Goal: Information Seeking & Learning: Learn about a topic

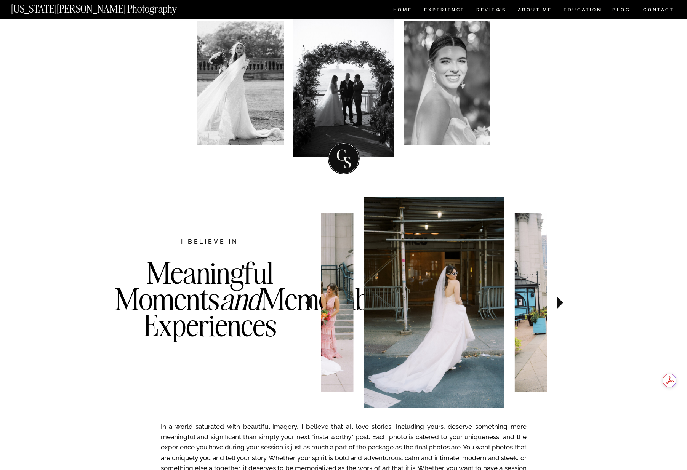
scroll to position [136, 0]
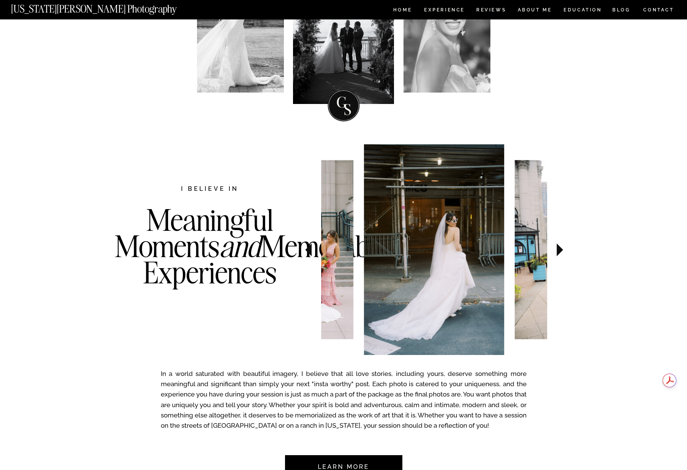
click at [558, 247] on icon at bounding box center [559, 249] width 6 height 13
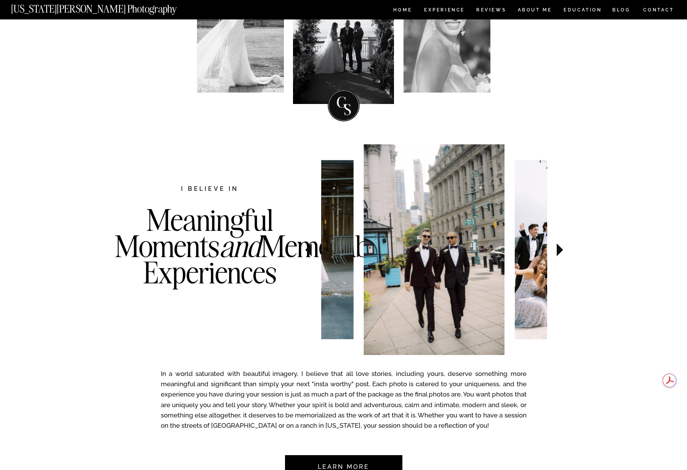
click at [558, 248] on icon at bounding box center [559, 249] width 6 height 13
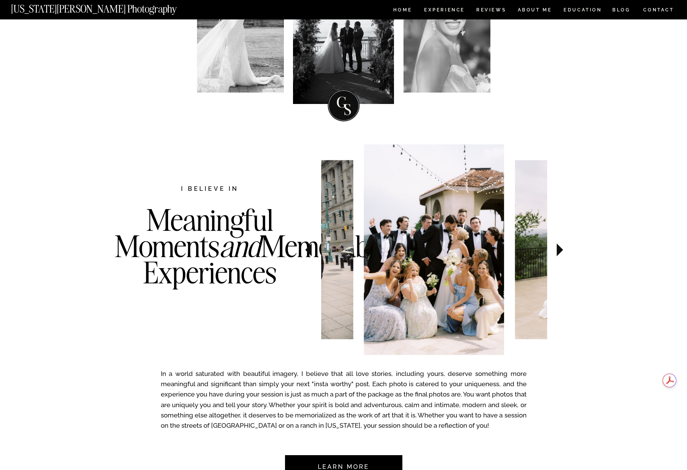
click at [558, 248] on icon at bounding box center [559, 249] width 6 height 13
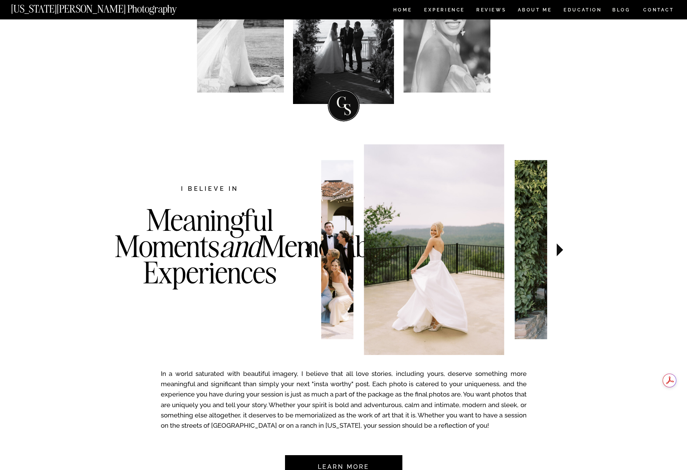
click at [558, 248] on icon at bounding box center [559, 249] width 6 height 13
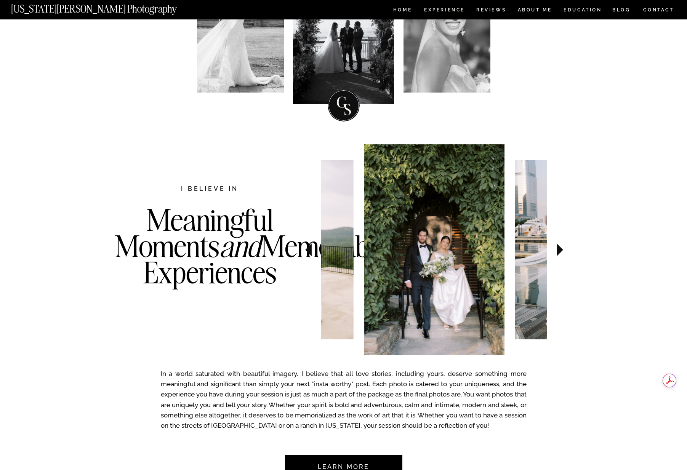
click at [558, 248] on icon at bounding box center [559, 249] width 6 height 13
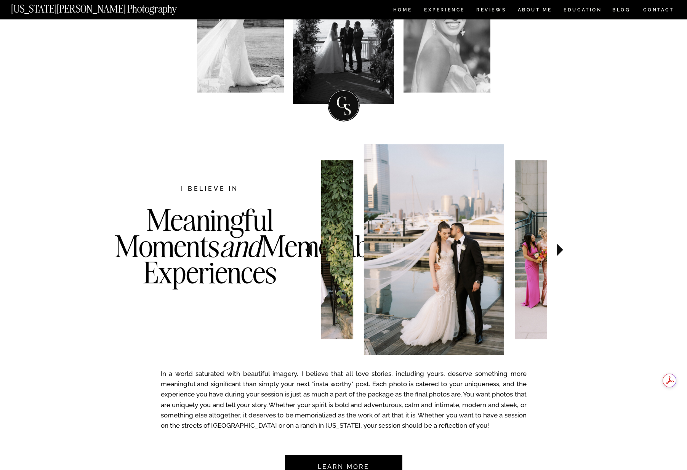
click at [558, 248] on icon at bounding box center [559, 249] width 6 height 13
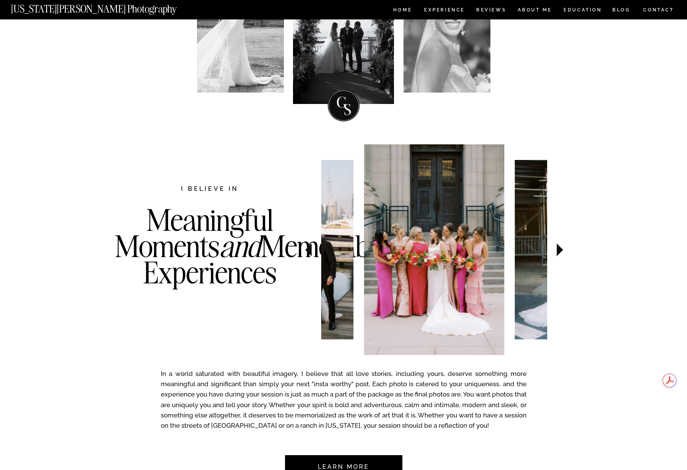
click at [558, 248] on icon at bounding box center [559, 249] width 6 height 13
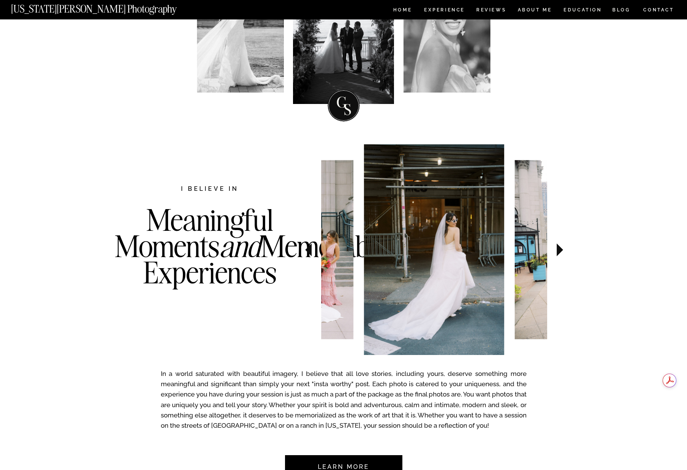
click at [558, 248] on icon at bounding box center [559, 249] width 6 height 13
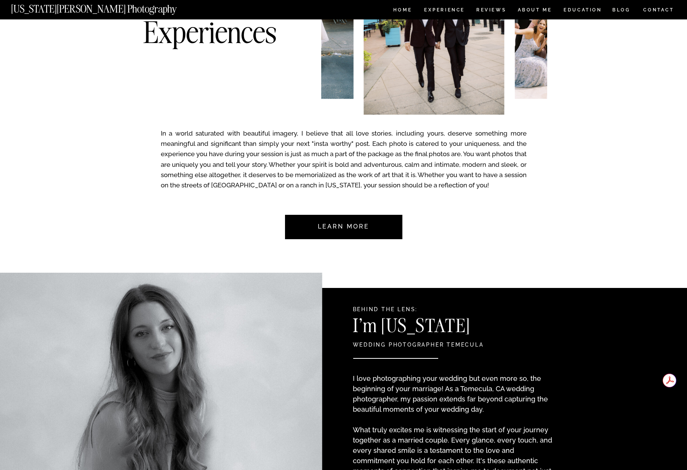
scroll to position [0, 0]
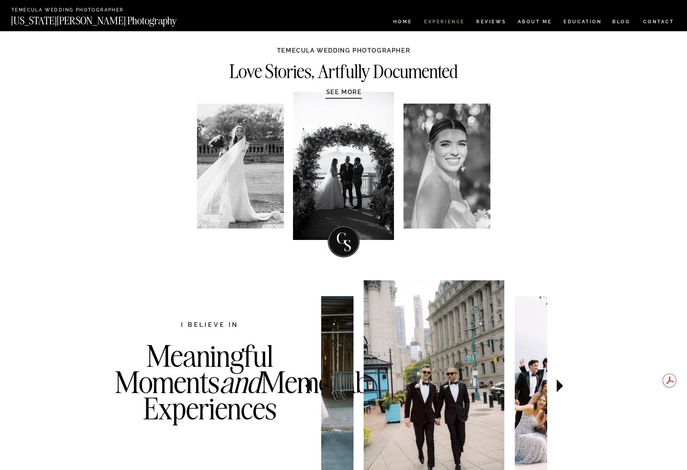
click at [447, 22] on nav "Experience" at bounding box center [444, 22] width 40 height 6
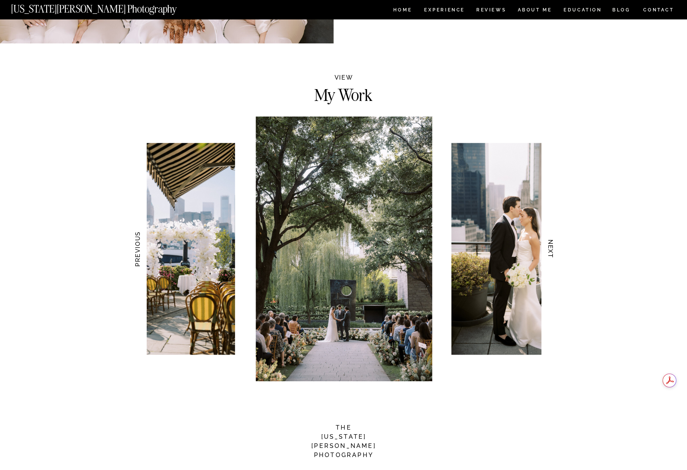
scroll to position [636, 0]
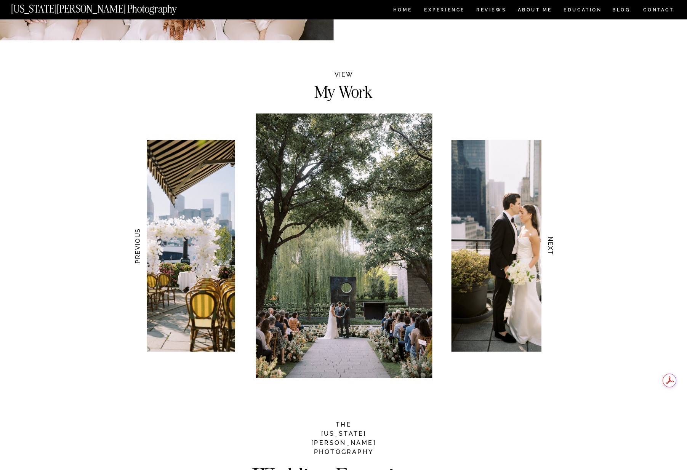
click at [551, 247] on h3 "NEXT" at bounding box center [550, 246] width 8 height 48
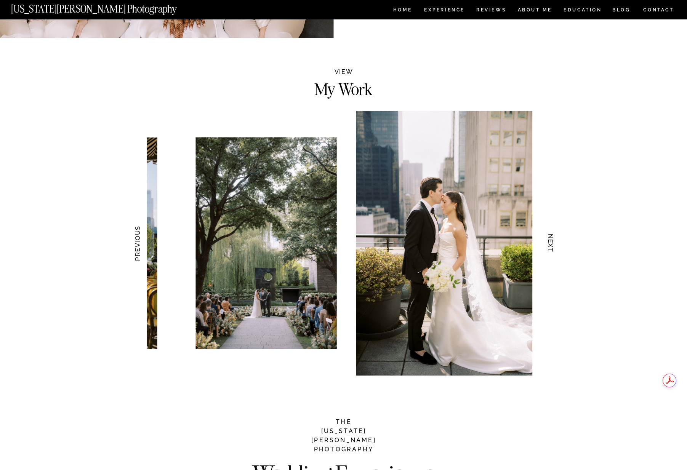
scroll to position [639, 0]
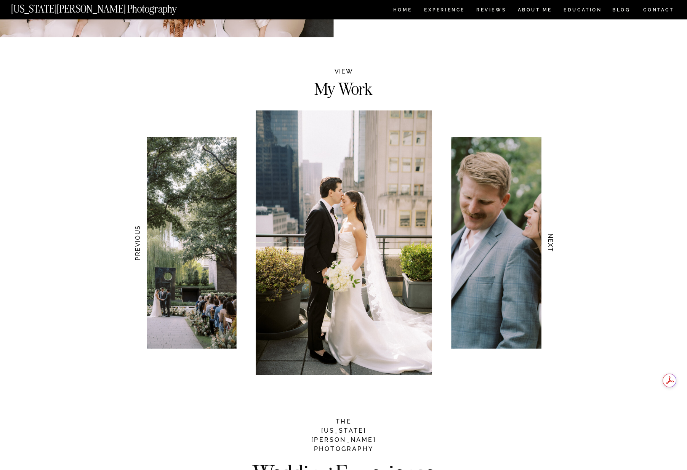
click at [551, 247] on h3 "NEXT" at bounding box center [550, 243] width 8 height 48
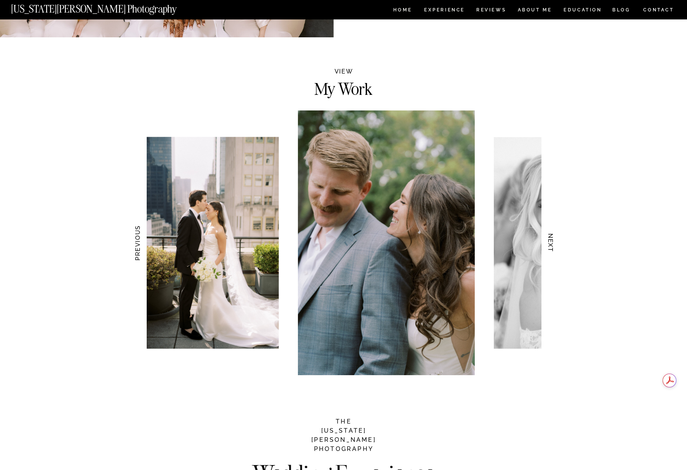
scroll to position [641, 0]
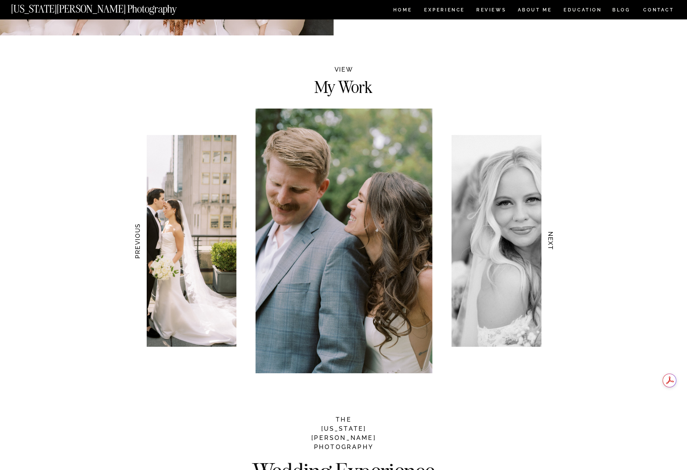
click at [551, 247] on h3 "NEXT" at bounding box center [550, 241] width 8 height 48
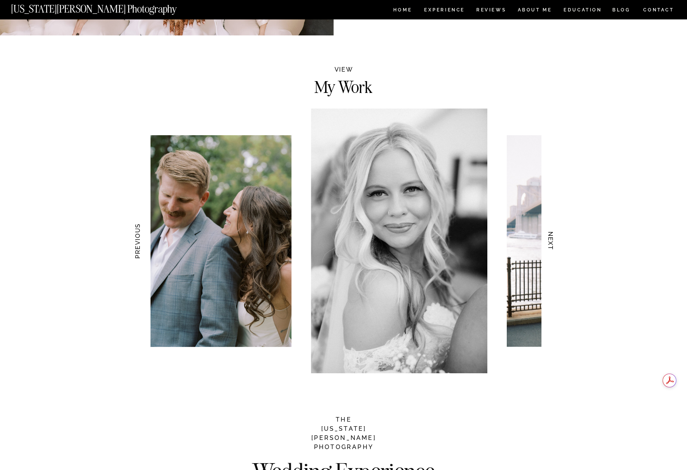
scroll to position [643, 0]
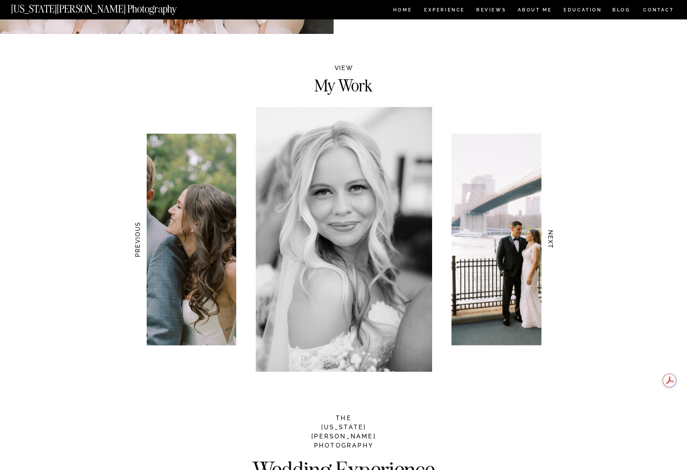
click at [551, 247] on h3 "NEXT" at bounding box center [550, 240] width 8 height 48
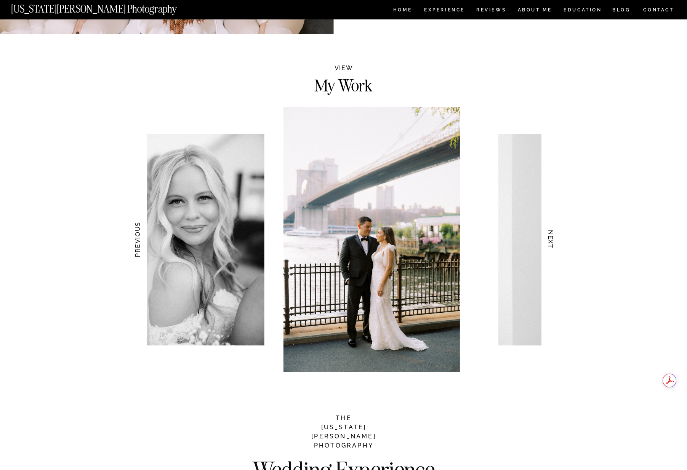
scroll to position [644, 0]
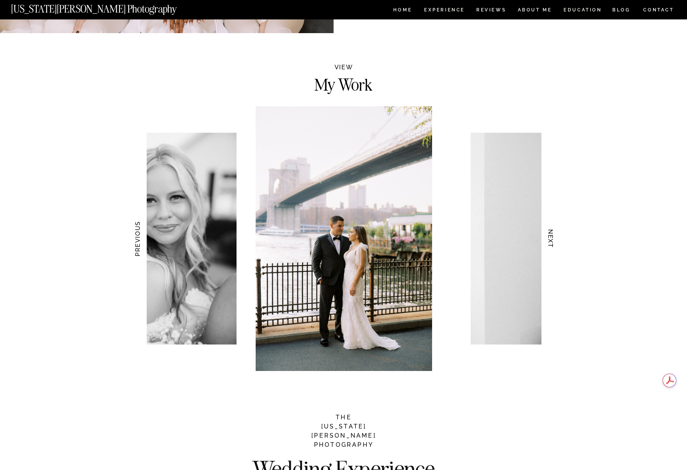
click at [551, 247] on h3 "NEXT" at bounding box center [550, 239] width 8 height 48
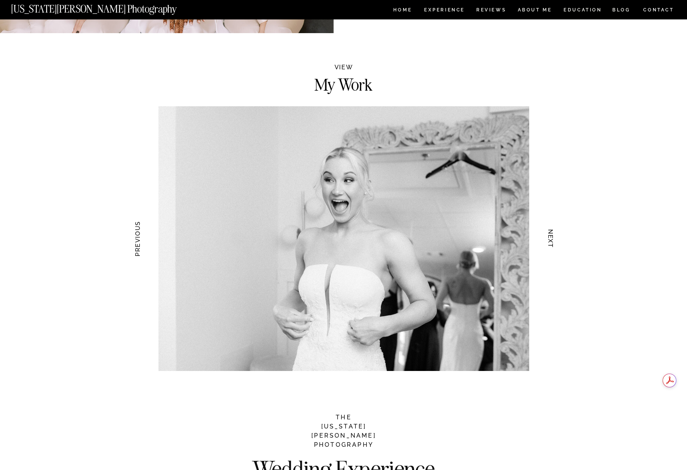
click at [551, 247] on h3 "NEXT" at bounding box center [550, 239] width 8 height 48
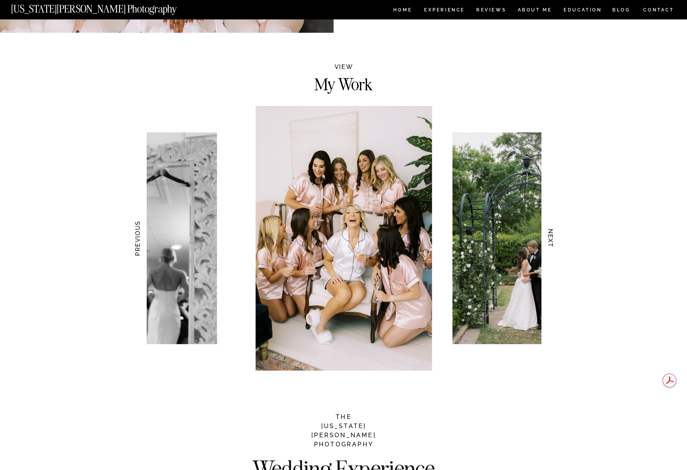
click at [551, 247] on h3 "NEXT" at bounding box center [550, 238] width 8 height 48
